Goal: Task Accomplishment & Management: Manage account settings

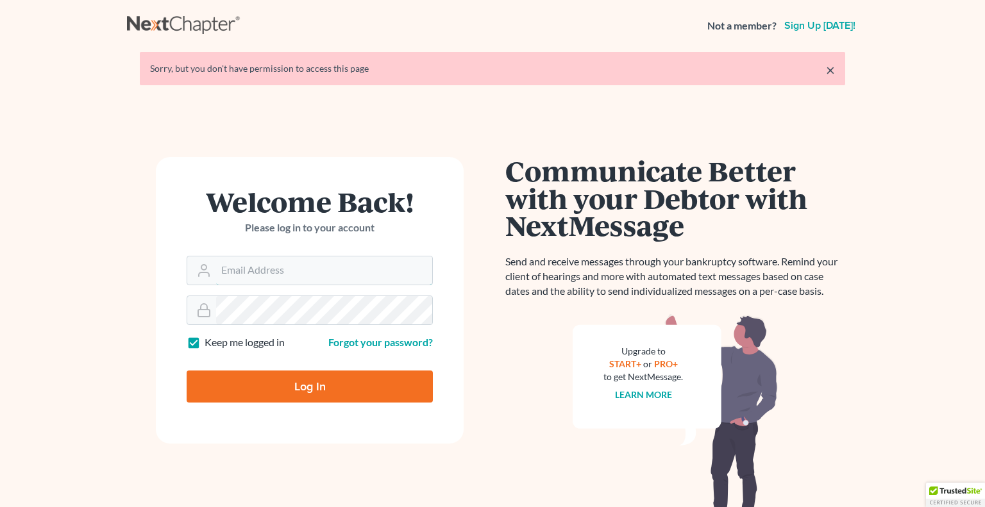
type input "wendy@cgwesq.com"
click at [312, 388] on input "Log In" at bounding box center [310, 387] width 246 height 32
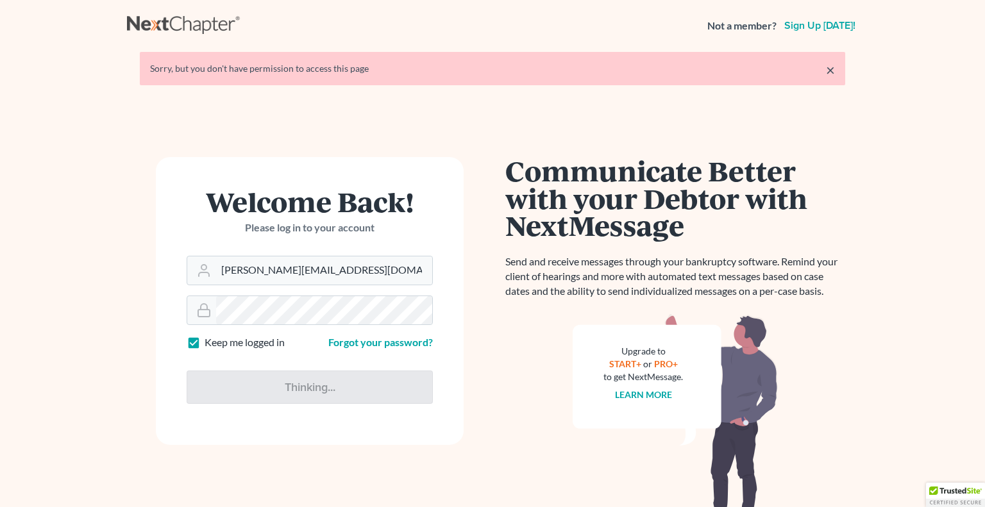
type input "Thinking..."
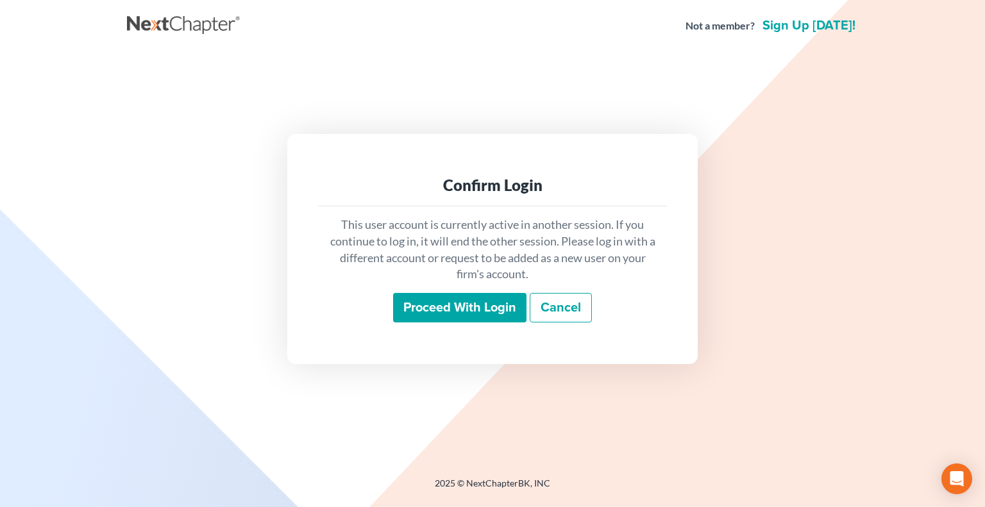
click at [461, 308] on input "Proceed with login" at bounding box center [459, 308] width 133 height 30
